Goal: Find specific page/section: Find specific page/section

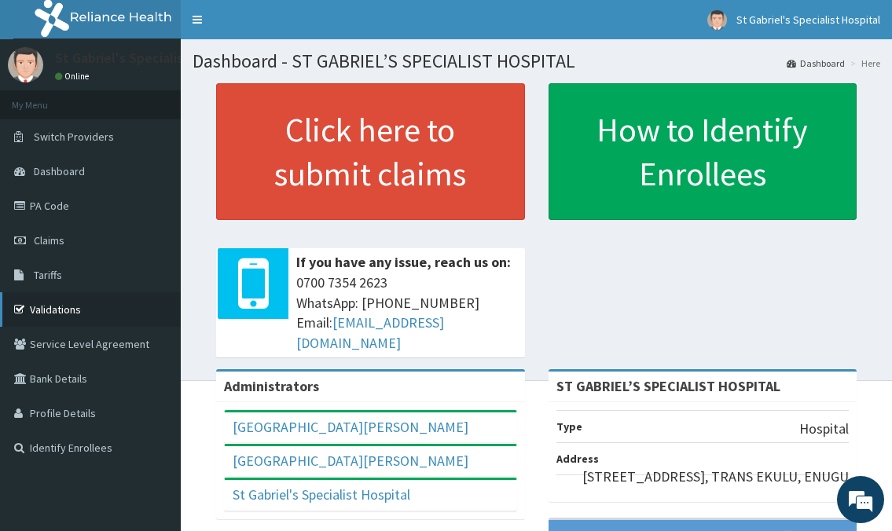
click at [43, 307] on link "Validations" at bounding box center [90, 309] width 181 height 35
click at [46, 307] on link "Validations" at bounding box center [90, 309] width 181 height 35
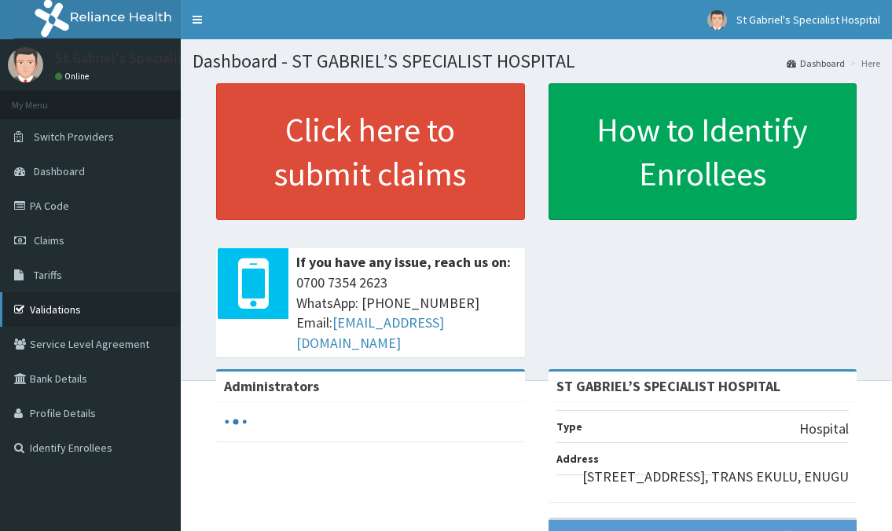
click at [55, 305] on link "Validations" at bounding box center [90, 309] width 181 height 35
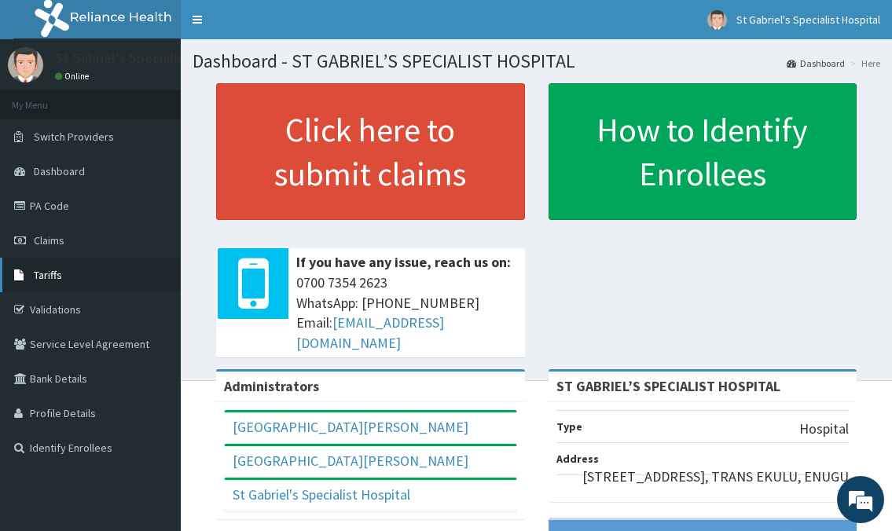
click at [75, 276] on link "Tariffs" at bounding box center [90, 275] width 181 height 35
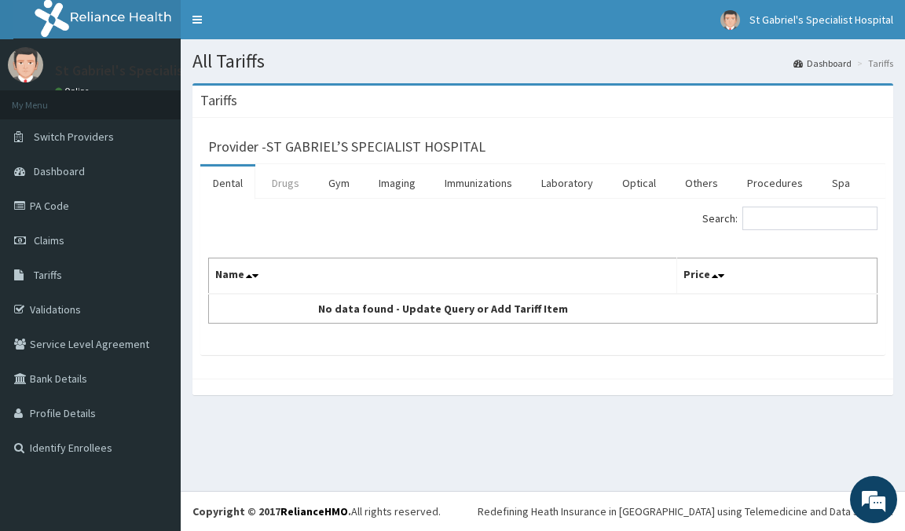
click at [284, 178] on link "Drugs" at bounding box center [285, 183] width 53 height 33
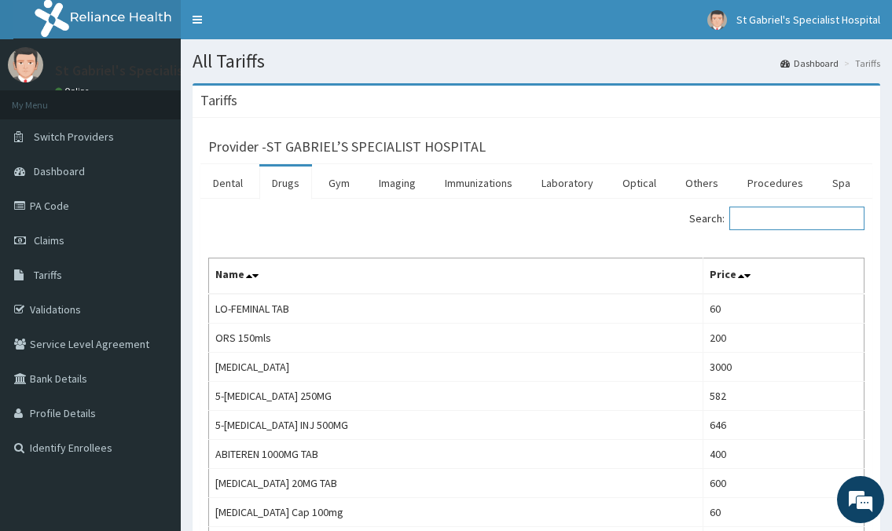
click at [772, 217] on input "Search:" at bounding box center [796, 219] width 135 height 24
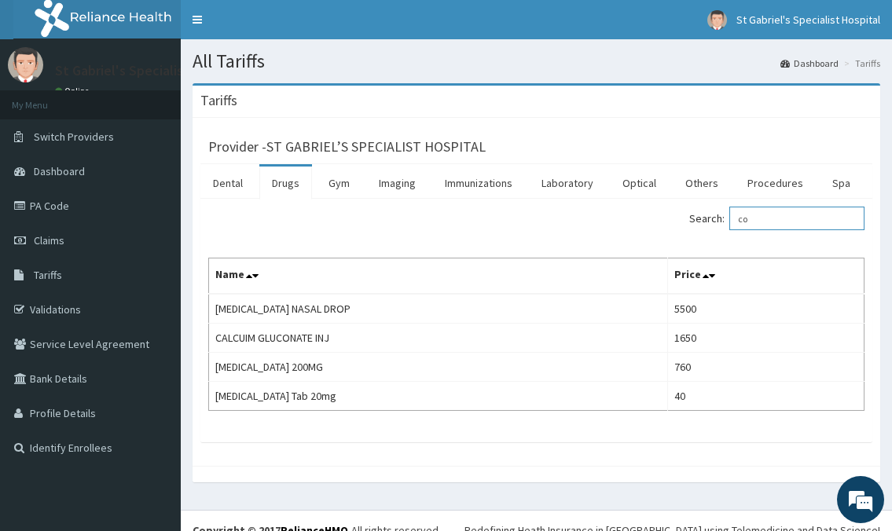
type input "c"
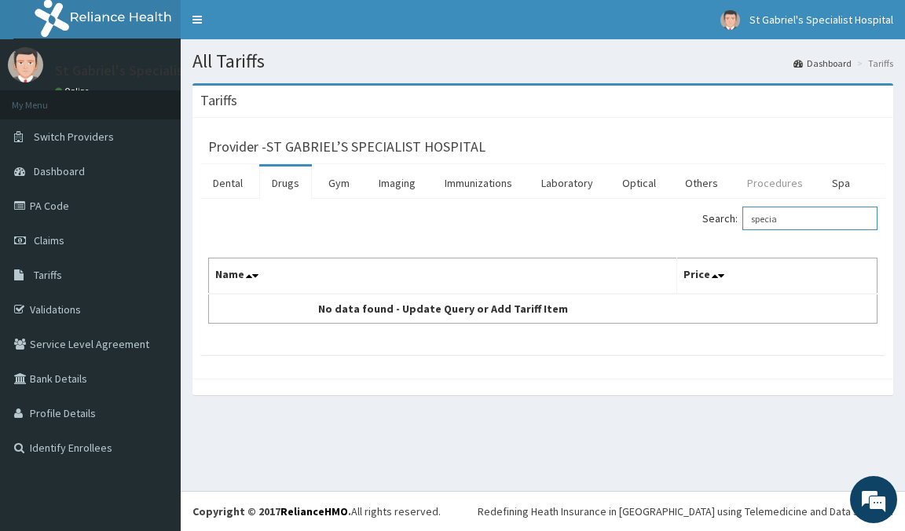
type input "specia"
click at [753, 181] on link "Procedures" at bounding box center [775, 183] width 81 height 33
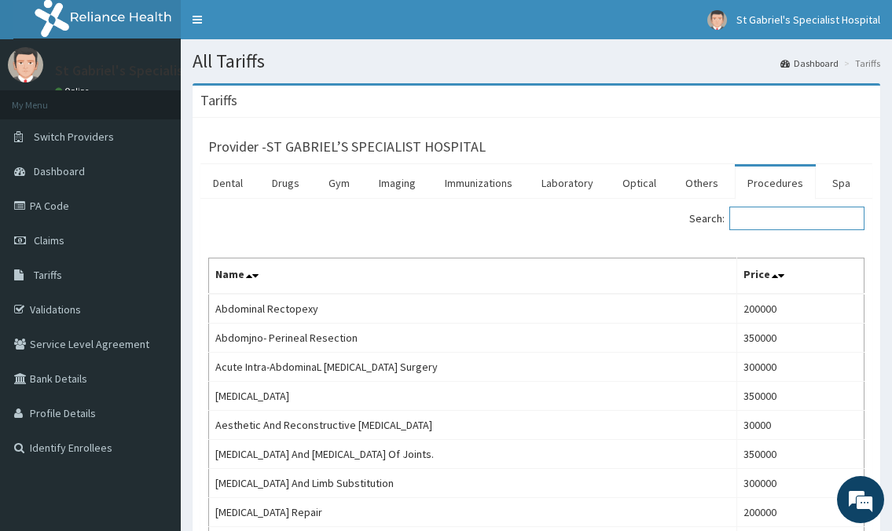
click at [782, 219] on input "Search:" at bounding box center [796, 219] width 135 height 24
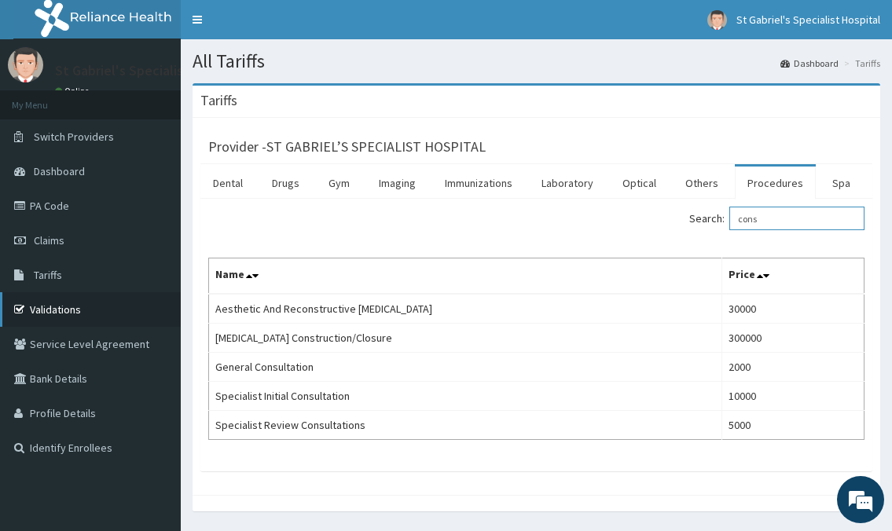
type input "cons"
click at [79, 303] on link "Validations" at bounding box center [90, 309] width 181 height 35
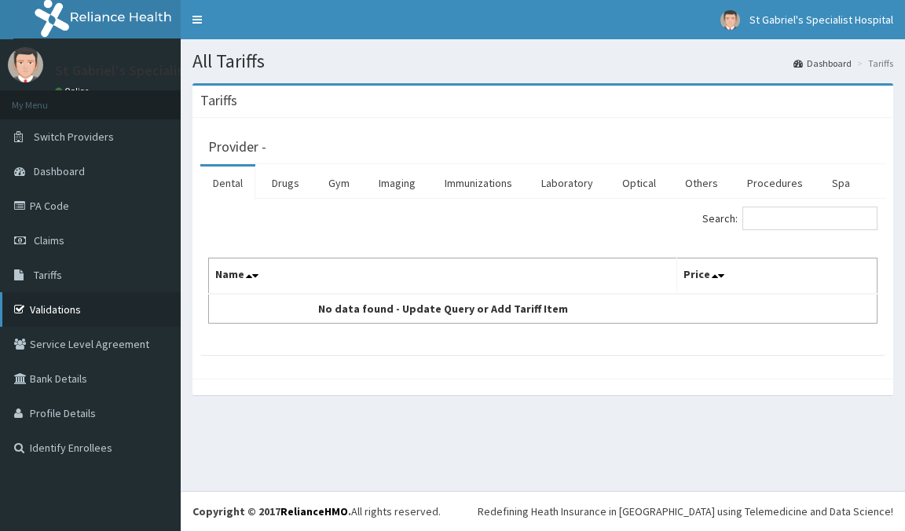
click at [53, 306] on link "Validations" at bounding box center [90, 309] width 181 height 35
